Goal: Transaction & Acquisition: Book appointment/travel/reservation

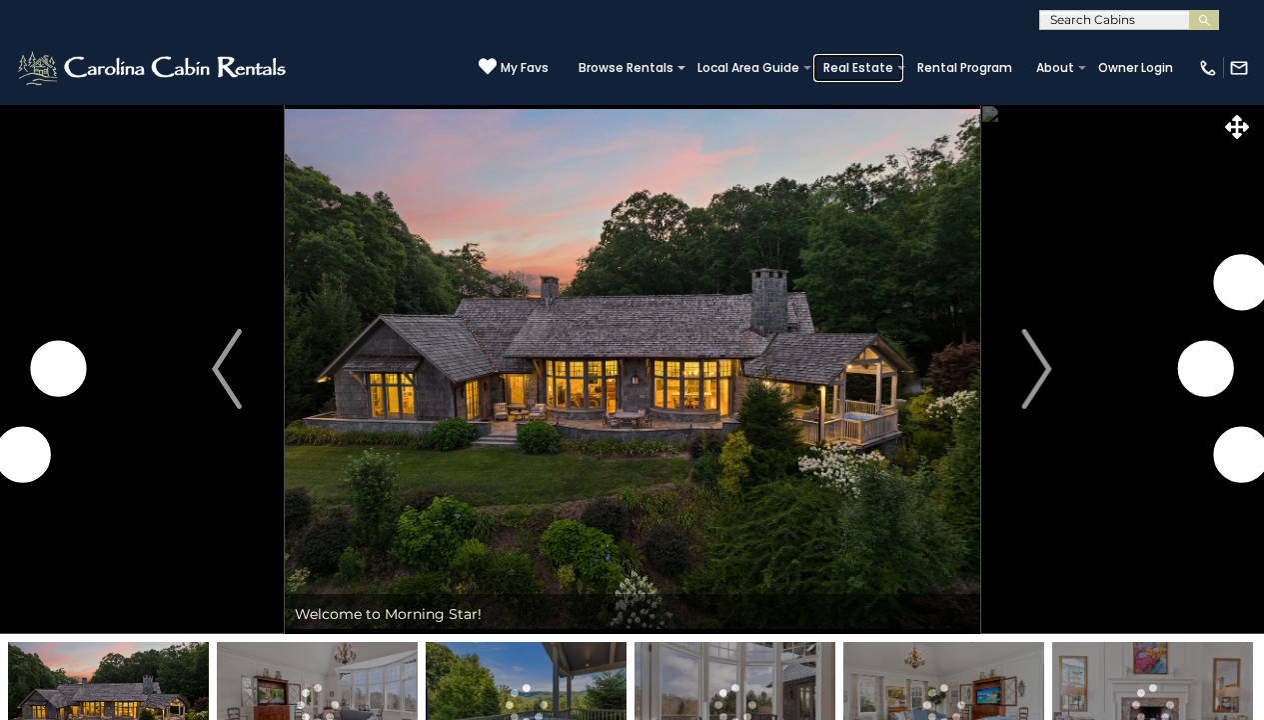
click at [864, 67] on link "Real Estate" at bounding box center [859, 68] width 90 height 28
